Goal: Book appointment/travel/reservation

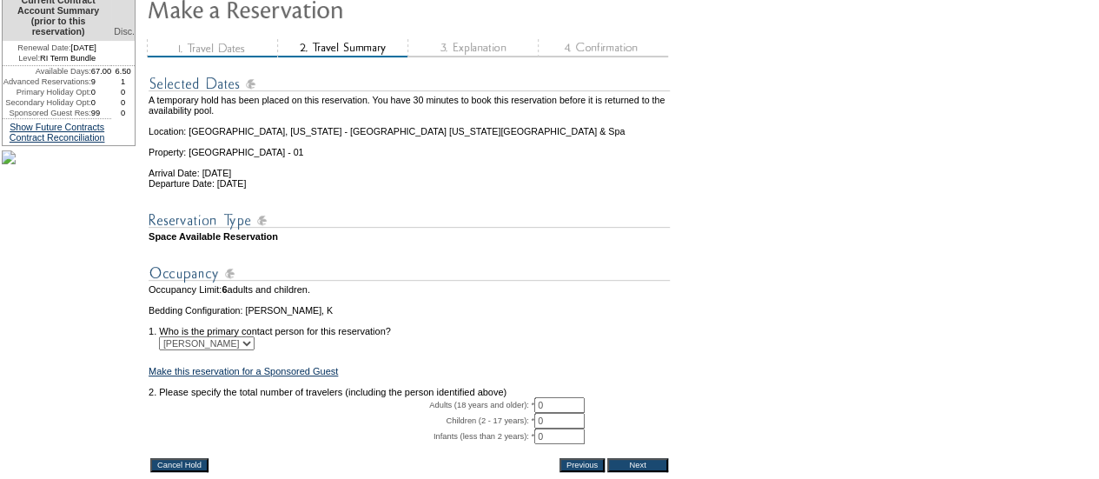
scroll to position [231, 0]
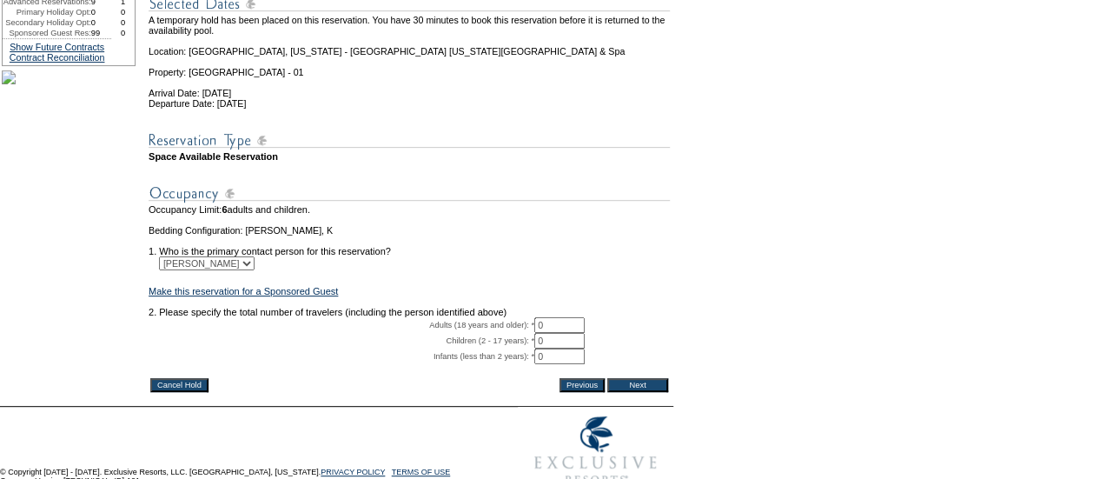
click at [565, 317] on td "2. Please specify the total number of travelers (including the person identifie…" at bounding box center [409, 312] width 521 height 10
drag, startPoint x: 565, startPoint y: 340, endPoint x: 608, endPoint y: 337, distance: 43.5
click at [565, 333] on input "0" at bounding box center [559, 325] width 50 height 16
type input "2"
click at [612, 317] on td "2. Please specify the total number of travelers (including the person identifie…" at bounding box center [409, 312] width 521 height 10
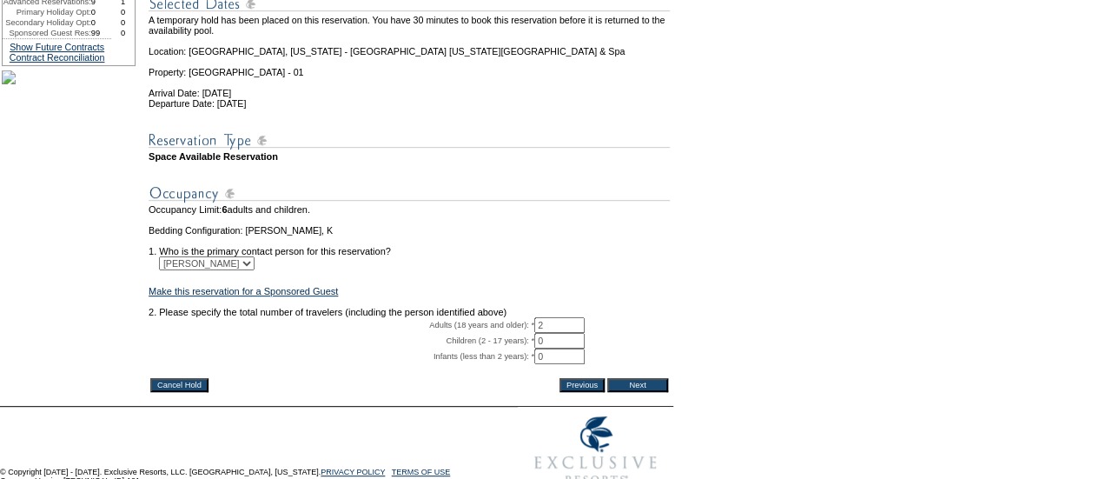
click at [639, 392] on input "Next" at bounding box center [637, 385] width 61 height 14
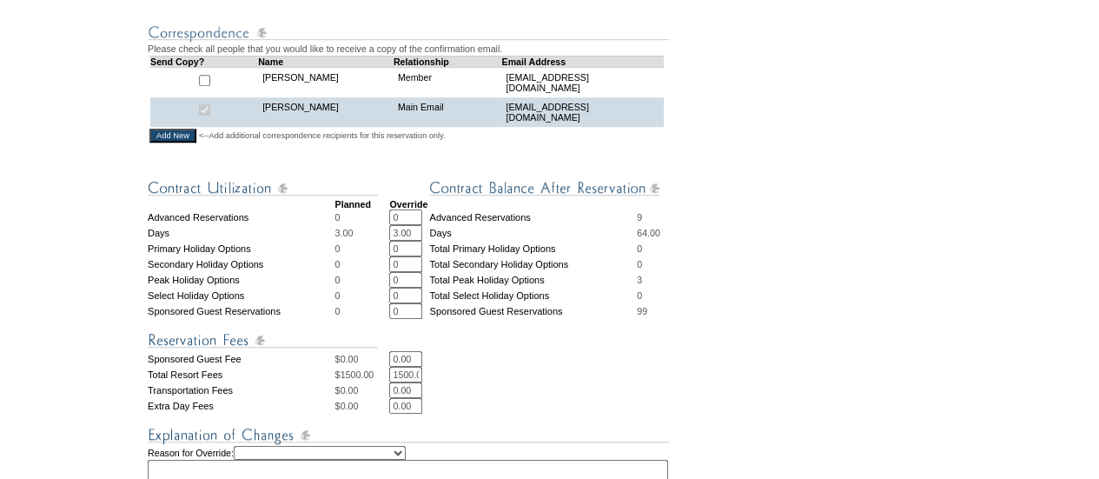
scroll to position [637, 0]
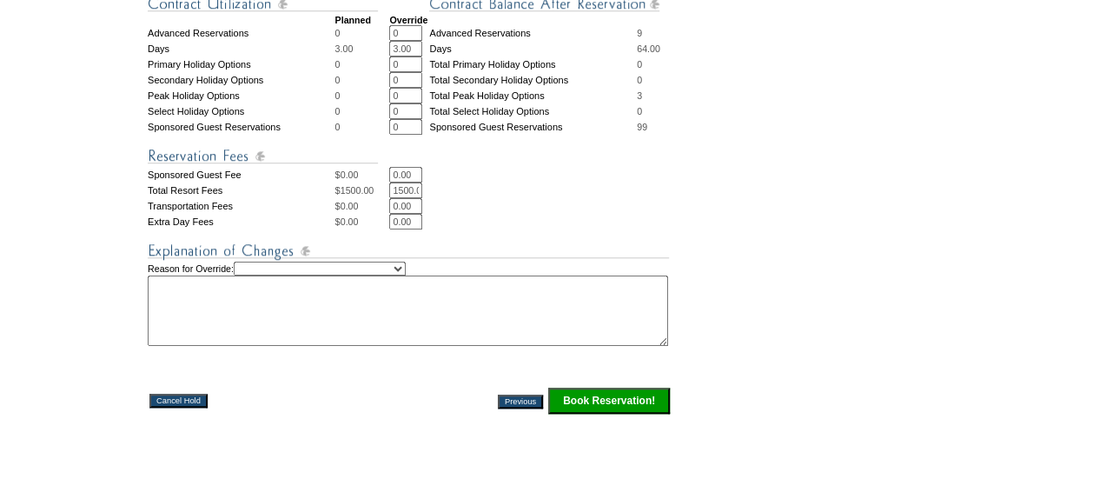
click at [618, 413] on input "Book Reservation!" at bounding box center [609, 400] width 122 height 26
